Goal: Task Accomplishment & Management: Manage account settings

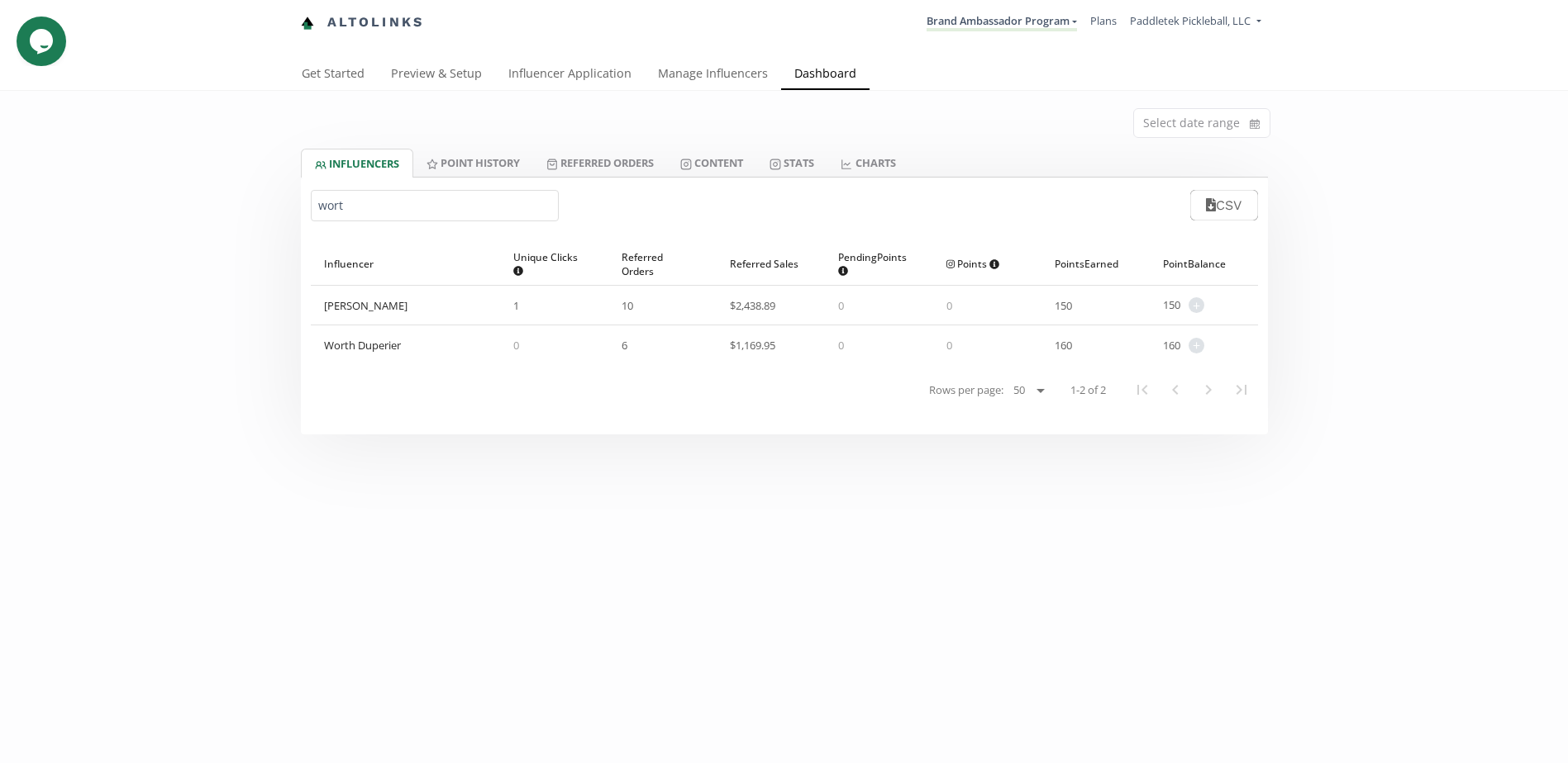
drag, startPoint x: 430, startPoint y: 200, endPoint x: 0, endPoint y: 179, distance: 430.5
click at [14, 179] on div "Select date range INFLUENCERS Point HISTORY Referred Orders Content Stats CHART…" at bounding box center [784, 263] width 1568 height 344
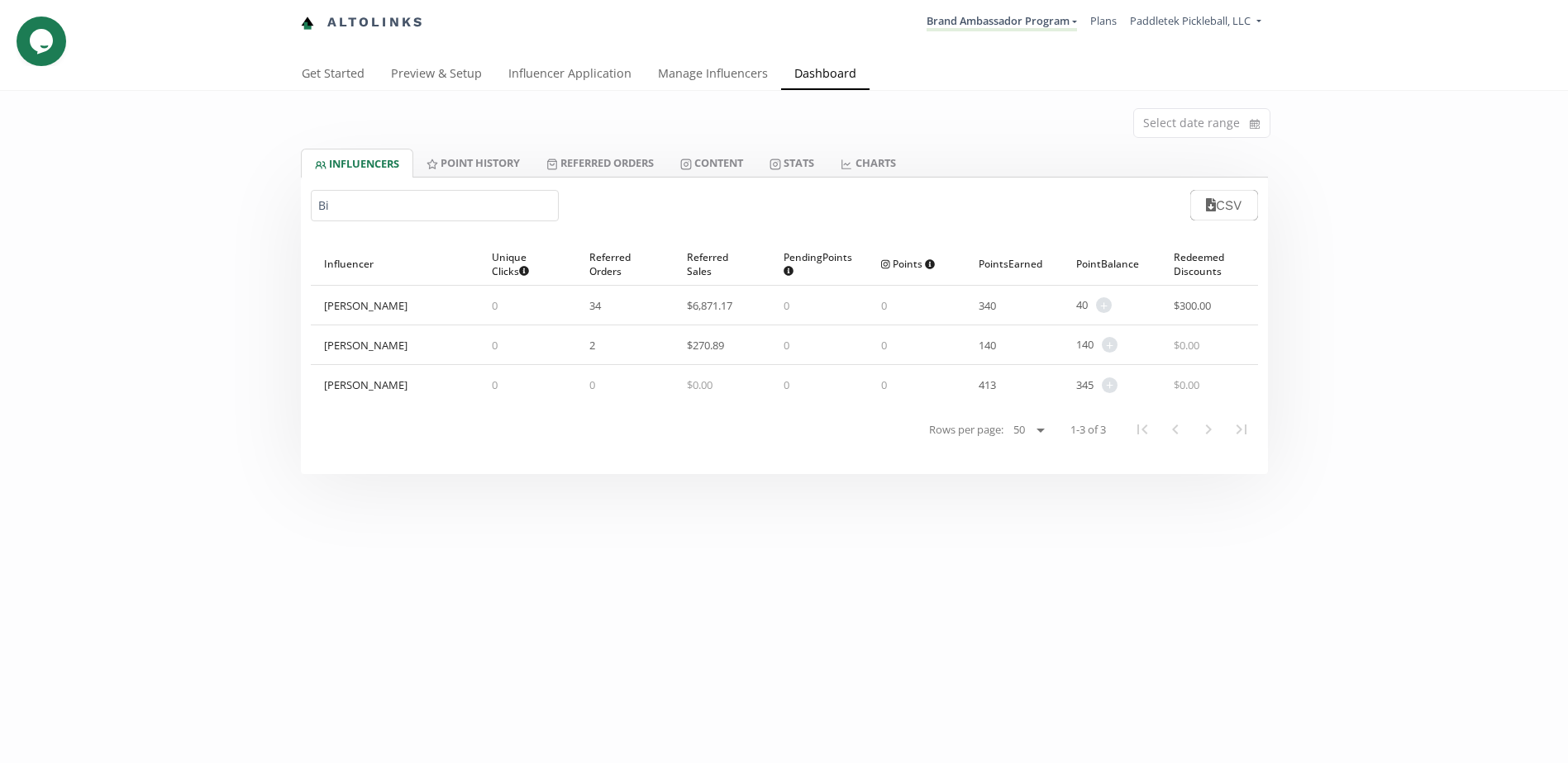
type input "Bie"
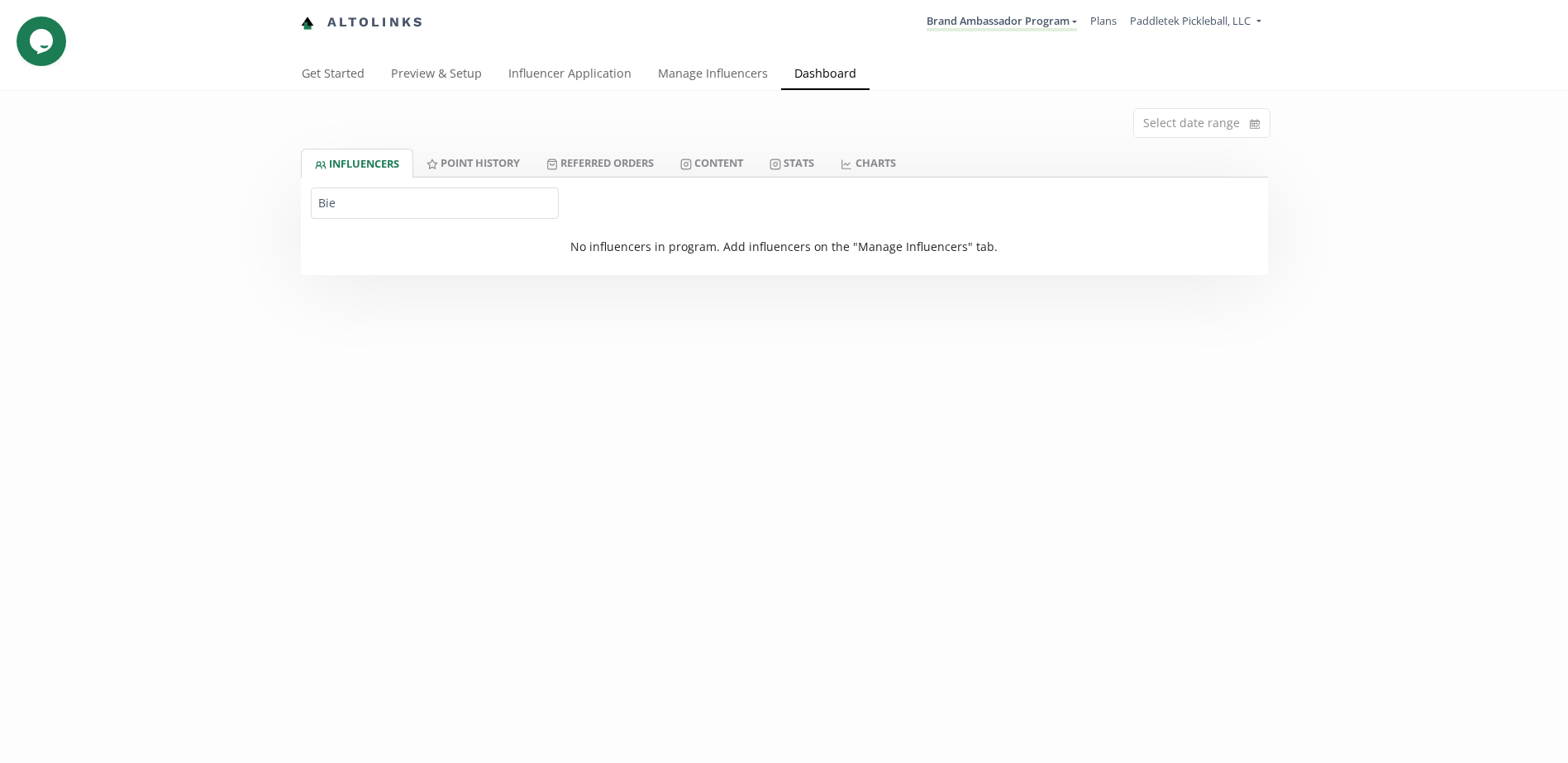
drag, startPoint x: 383, startPoint y: 204, endPoint x: 84, endPoint y: 198, distance: 299.1
click at [84, 198] on div "Select date range INFLUENCERS Point HISTORY Referred Orders Content Stats CHART…" at bounding box center [784, 184] width 1568 height 185
